Goal: Navigation & Orientation: Go to known website

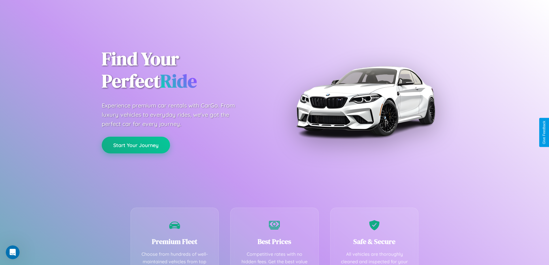
click at [136, 145] on button "Start Your Journey" at bounding box center [136, 145] width 68 height 17
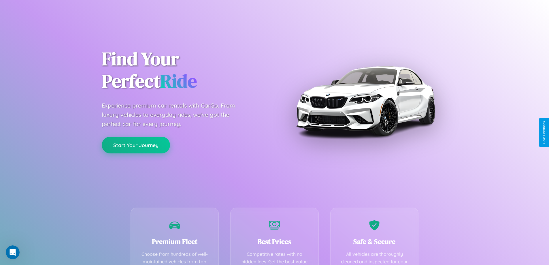
click at [136, 145] on button "Start Your Journey" at bounding box center [136, 145] width 68 height 17
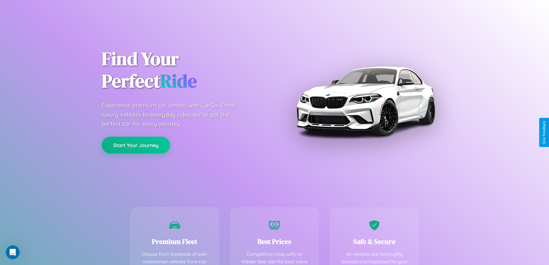
click at [136, 145] on button "Start Your Journey" at bounding box center [136, 145] width 68 height 17
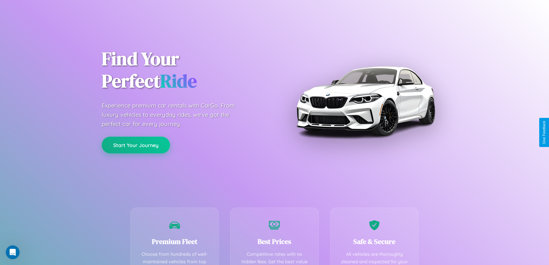
click at [136, 145] on button "Start Your Journey" at bounding box center [136, 145] width 68 height 17
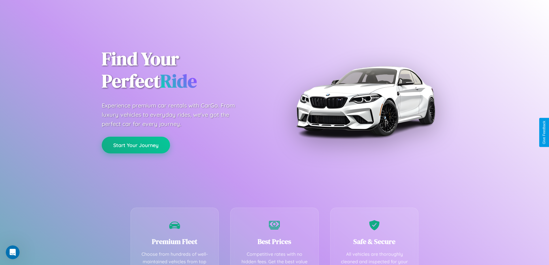
click at [136, 145] on button "Start Your Journey" at bounding box center [136, 145] width 68 height 17
